Goal: Find specific page/section: Find specific page/section

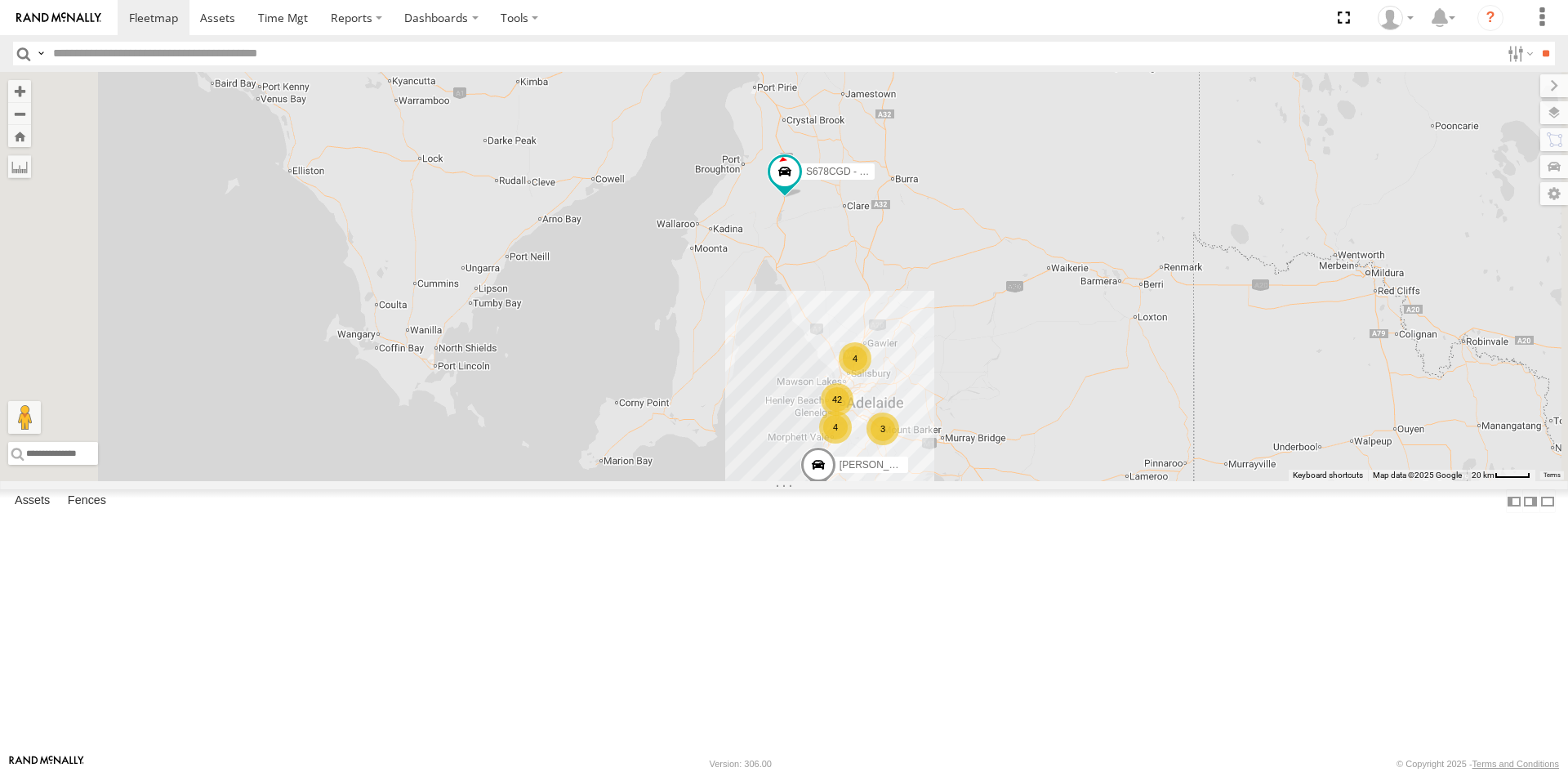
click at [0, 0] on link at bounding box center [0, 0] width 0 height 0
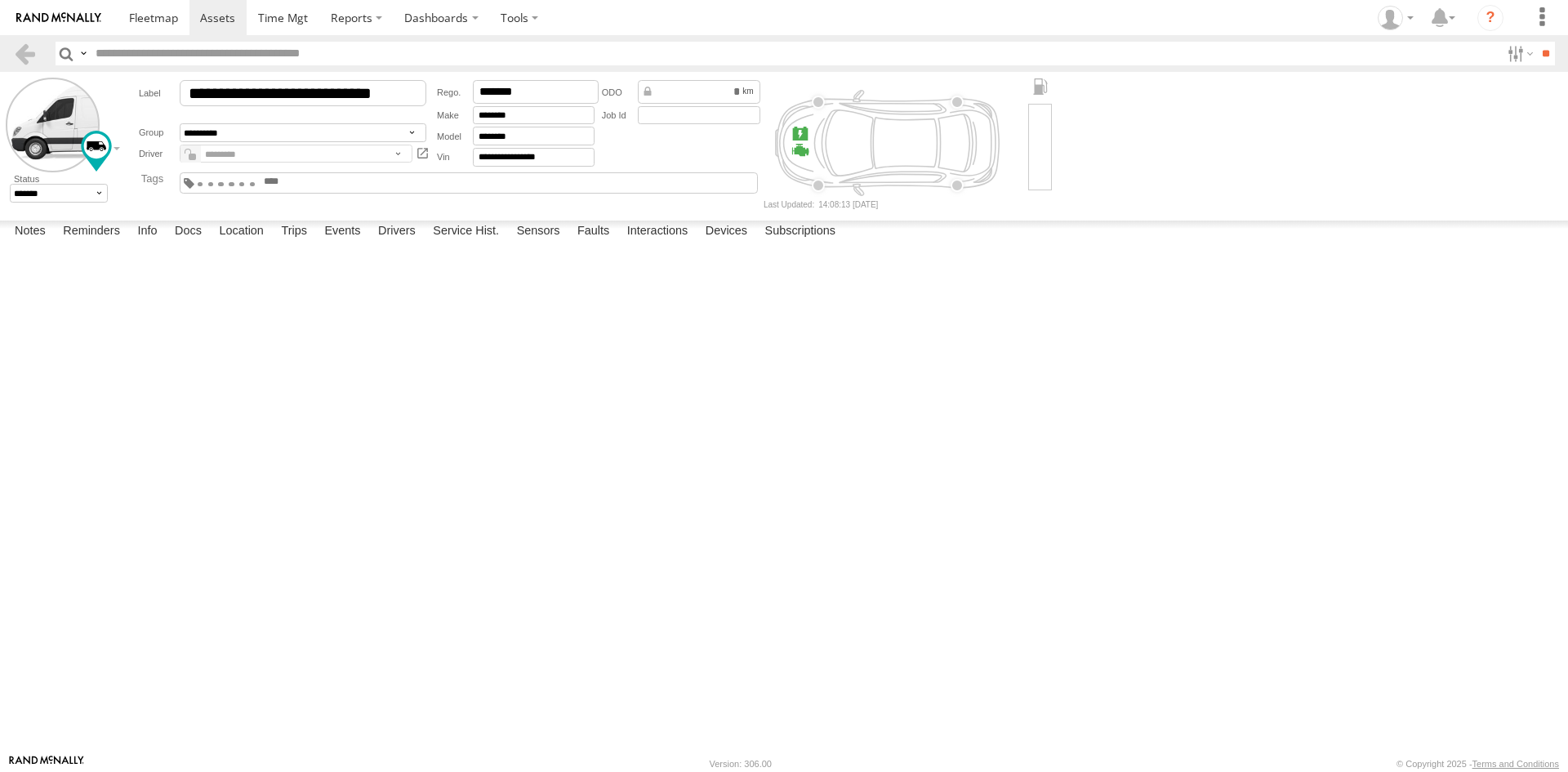
click at [256, 176] on div at bounding box center [226, 183] width 60 height 15
click at [255, 182] on span at bounding box center [253, 183] width 6 height 3
